Goal: Navigation & Orientation: Understand site structure

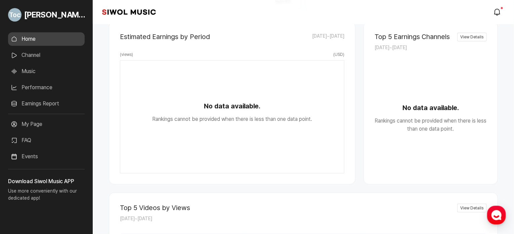
scroll to position [187, 0]
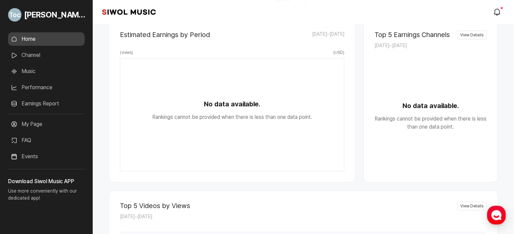
click at [54, 62] on ul "Home Channel Music Performance Earnings Report More" at bounding box center [46, 72] width 77 height 81
click at [47, 52] on link "Channel" at bounding box center [46, 54] width 77 height 13
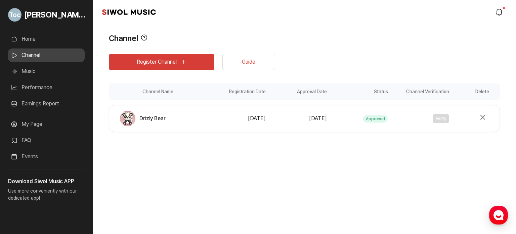
click at [38, 73] on link "Music" at bounding box center [46, 71] width 77 height 13
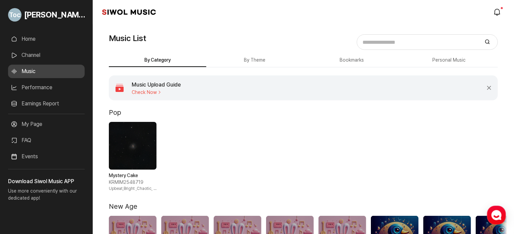
click at [43, 86] on link "Performance" at bounding box center [46, 87] width 77 height 13
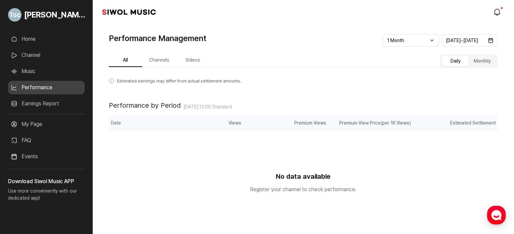
scroll to position [34, 0]
